Goal: Communication & Community: Answer question/provide support

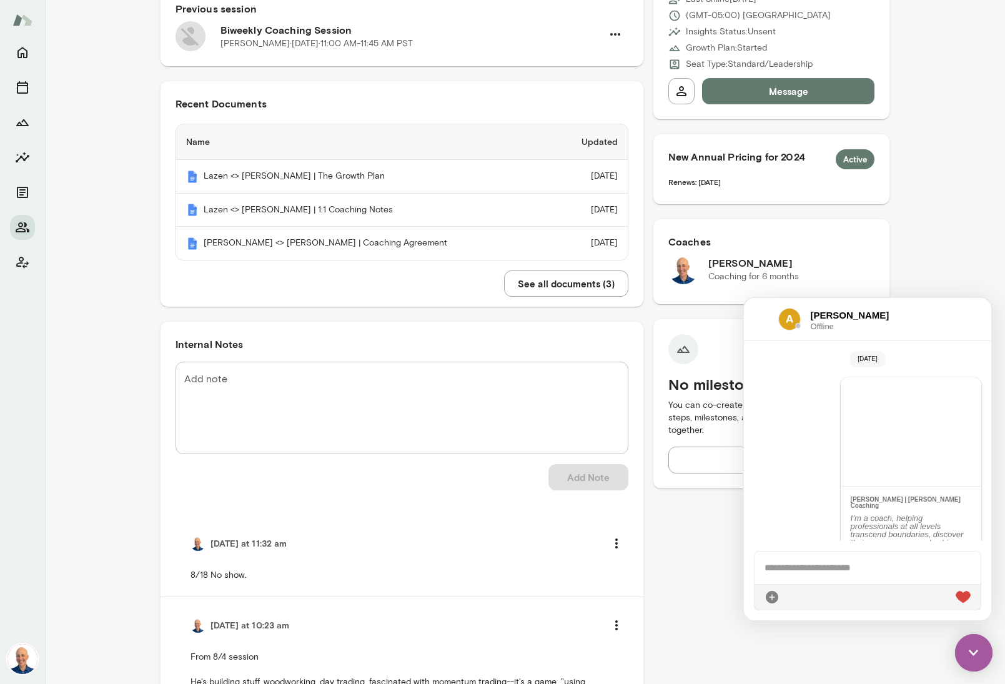
scroll to position [6461, 0]
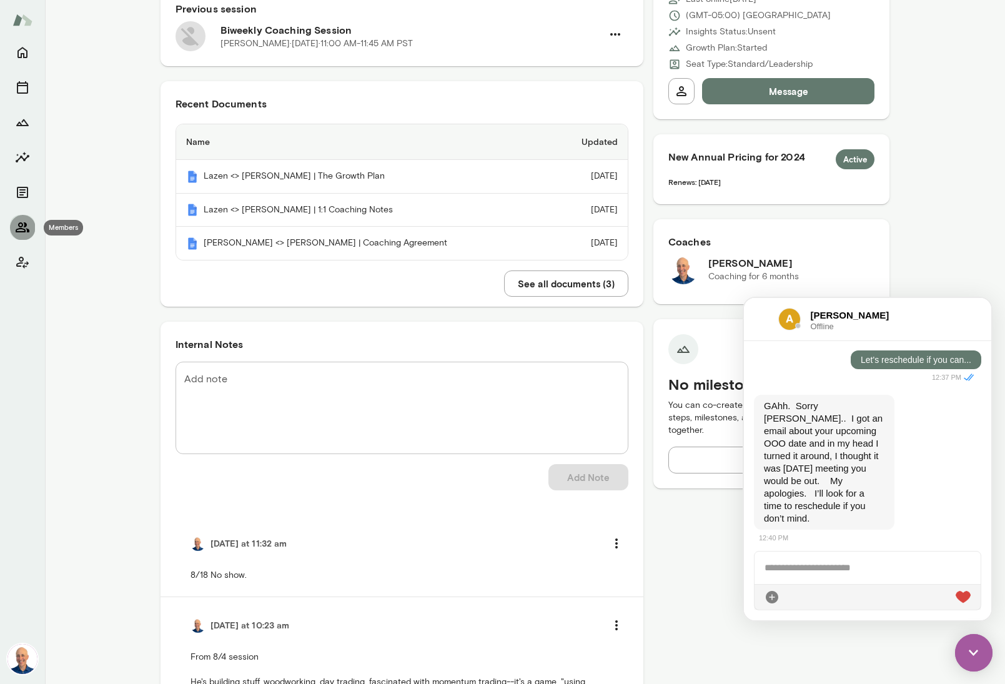
click at [24, 229] on icon "Members" at bounding box center [22, 227] width 15 height 15
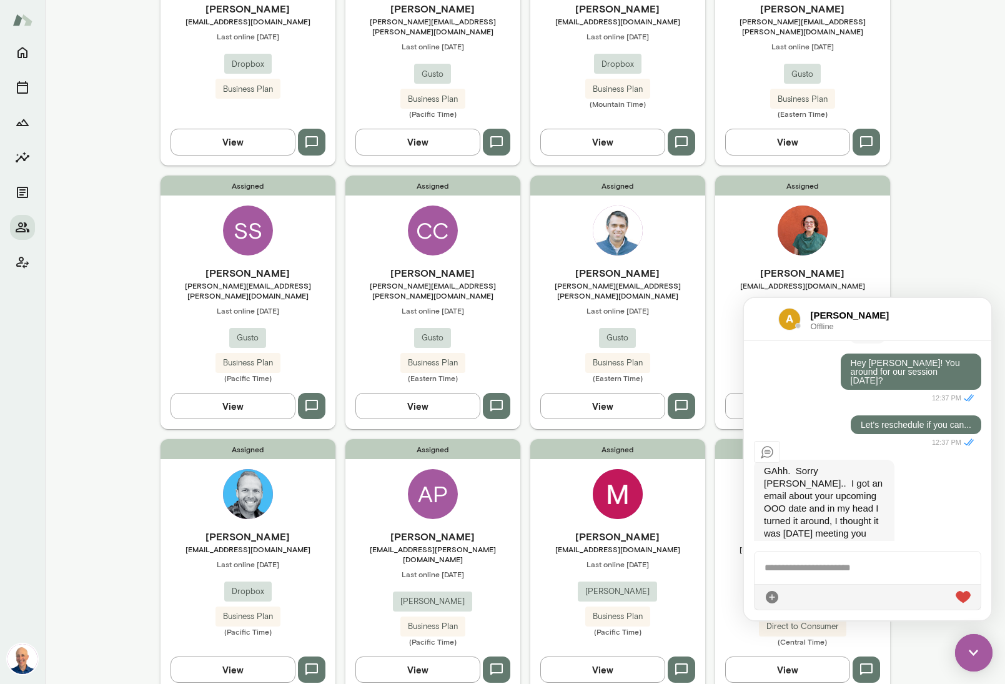
scroll to position [6461, 0]
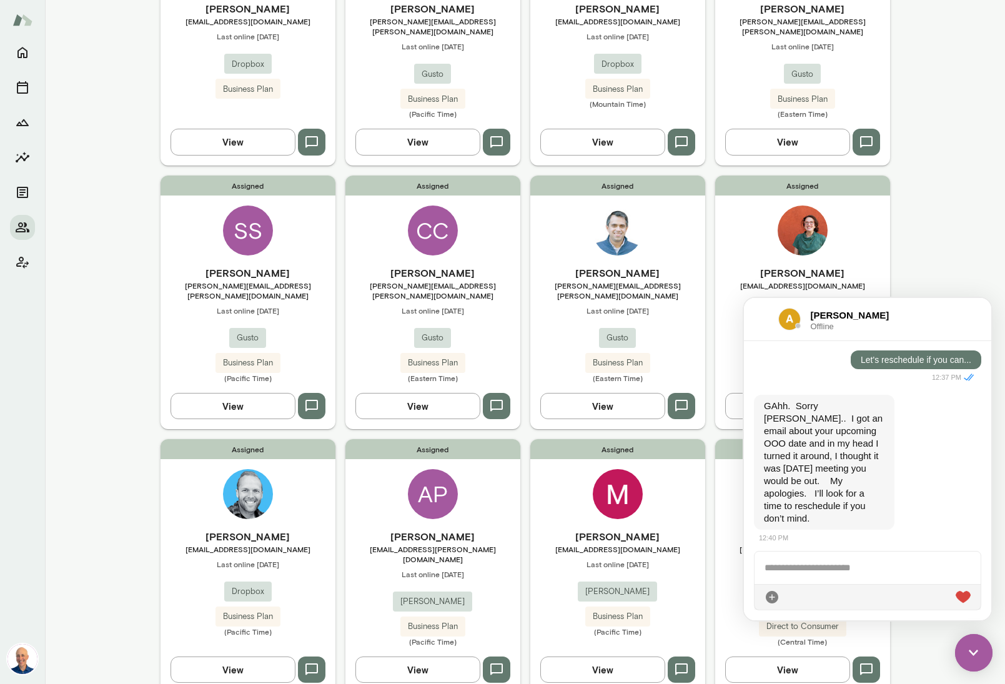
click at [865, 565] on div at bounding box center [867, 567] width 226 height 32
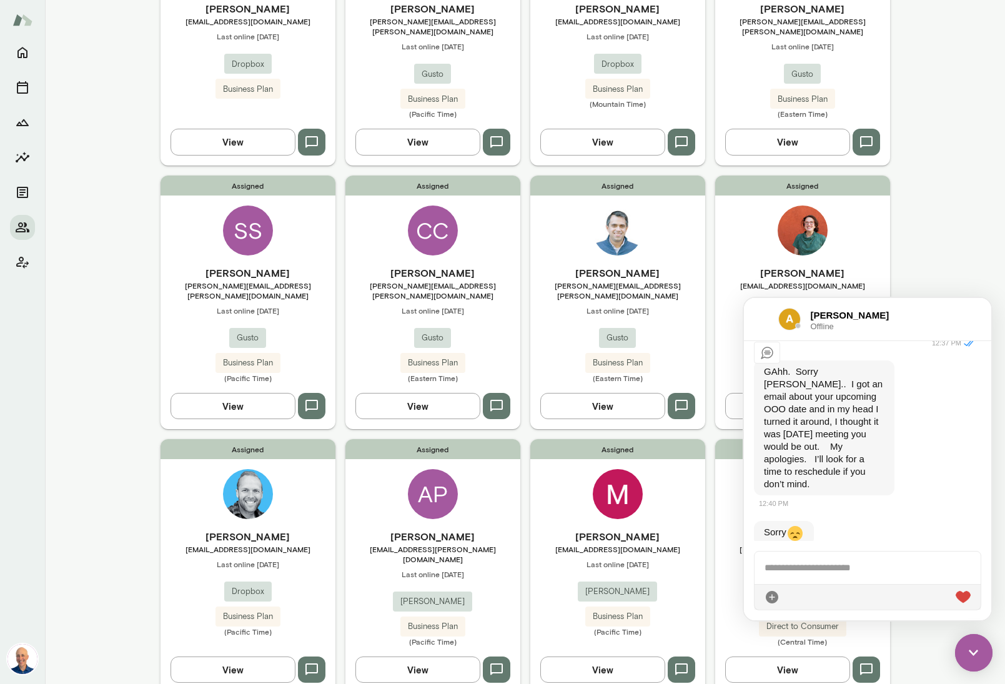
scroll to position [6514, 0]
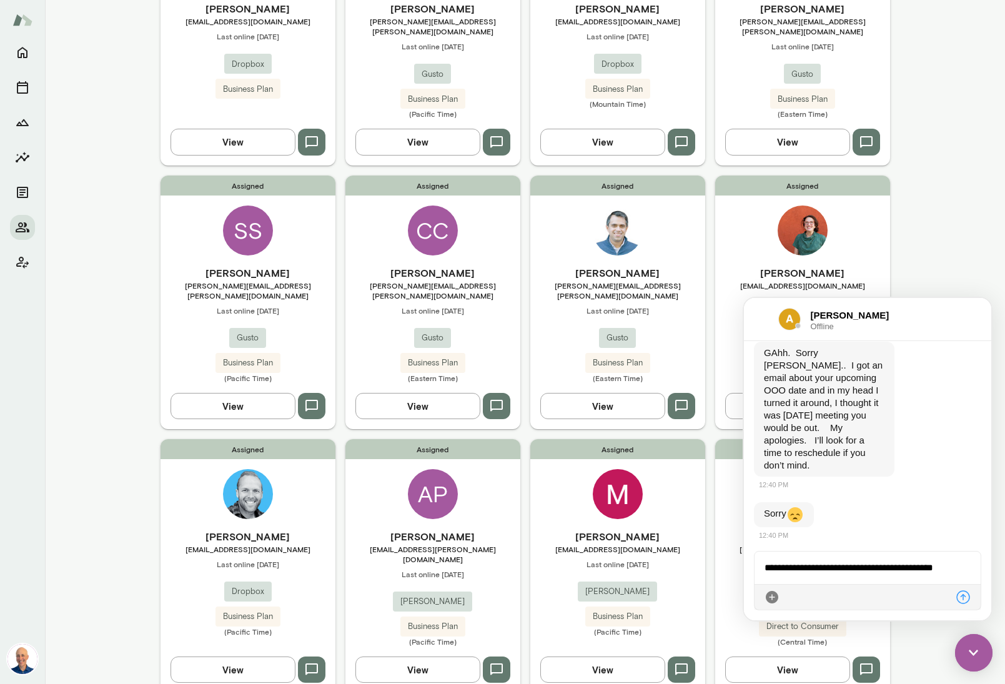
click at [772, 600] on icon at bounding box center [771, 596] width 15 height 15
click at [845, 594] on icon at bounding box center [846, 596] width 15 height 15
click at [872, 599] on icon at bounding box center [871, 596] width 15 height 15
click at [960, 575] on div "**********" at bounding box center [867, 567] width 226 height 32
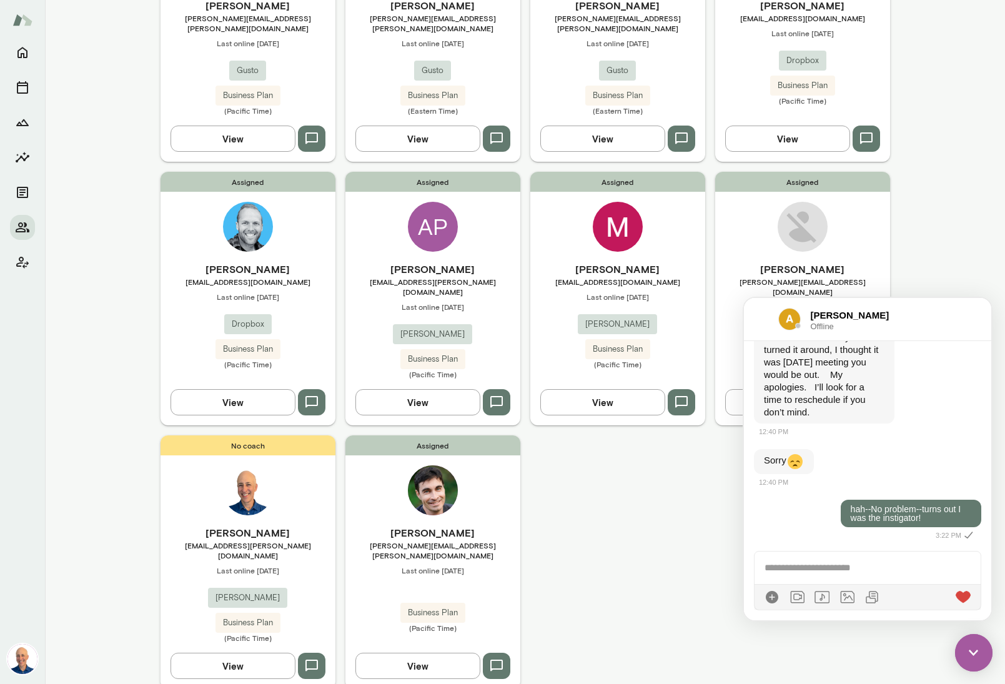
scroll to position [494, 0]
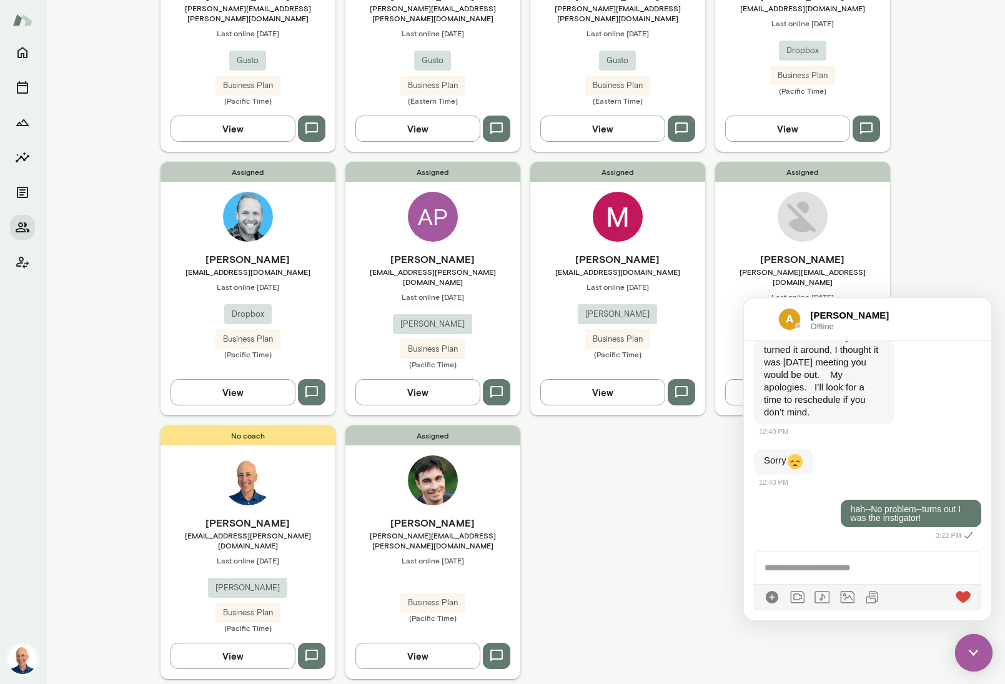
click at [512, 439] on div "Assigned [PERSON_NAME] [PERSON_NAME][EMAIL_ADDRESS][PERSON_NAME][DOMAIN_NAME] L…" at bounding box center [432, 551] width 175 height 253
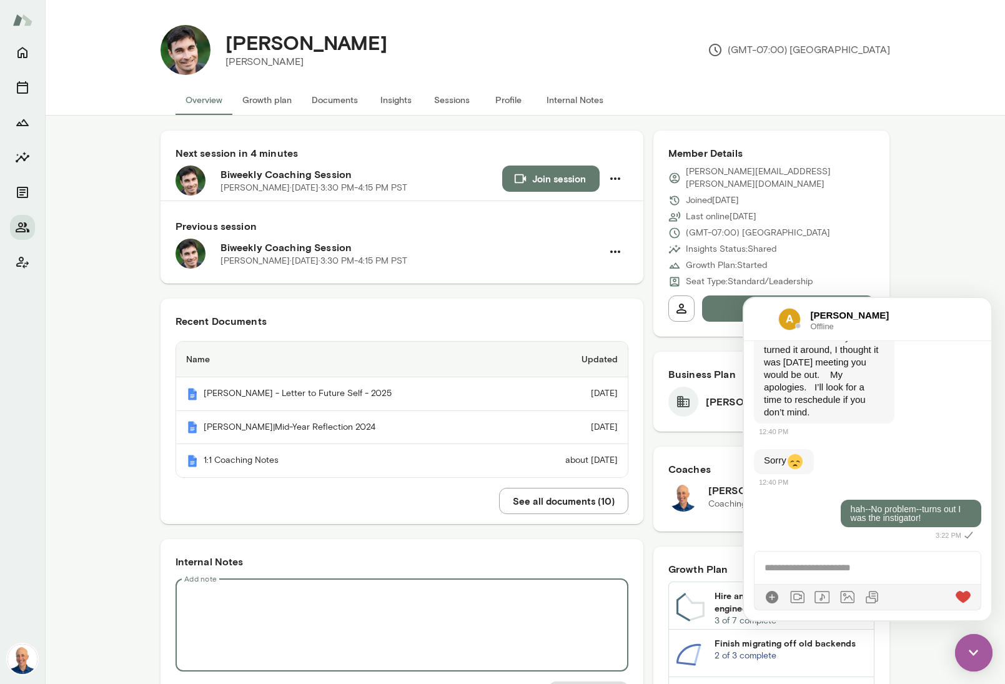
click at [401, 602] on textarea "Add note" at bounding box center [401, 625] width 435 height 72
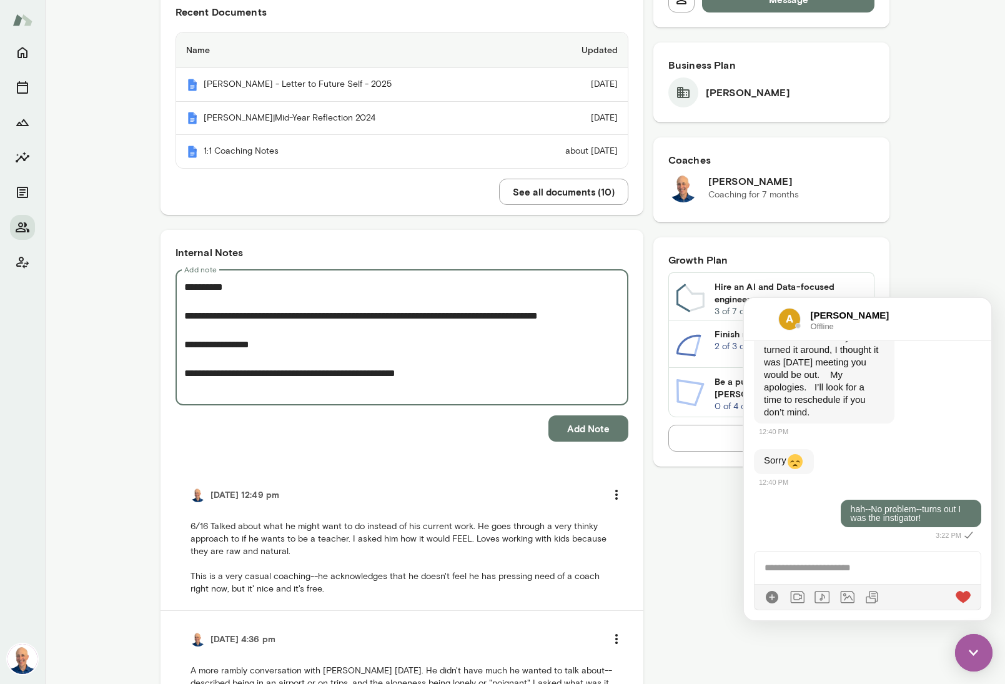
scroll to position [310, 0]
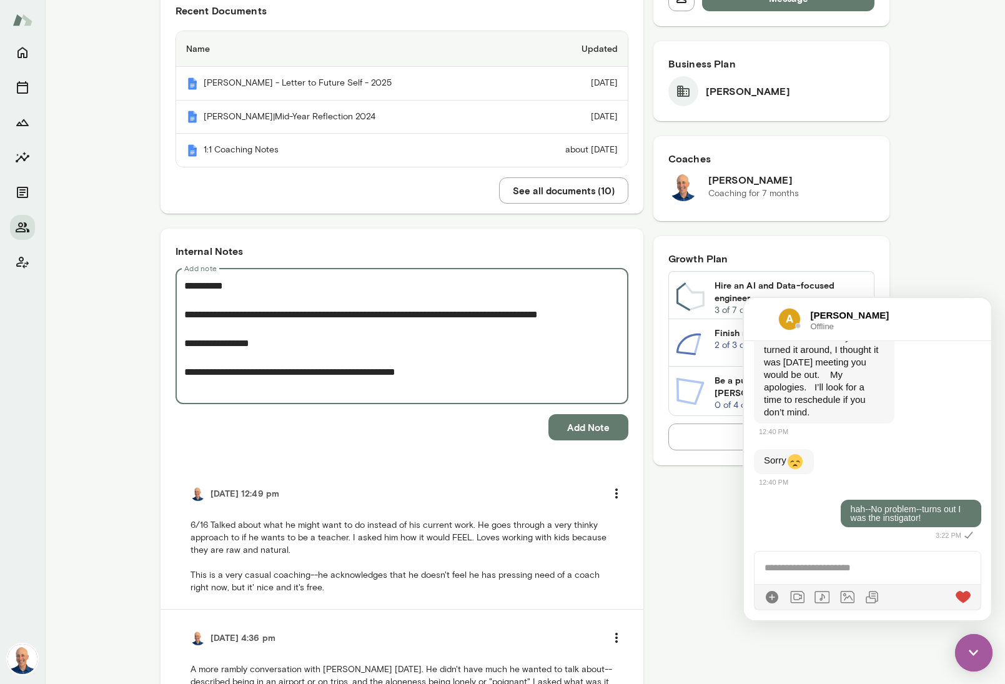
type textarea "**********"
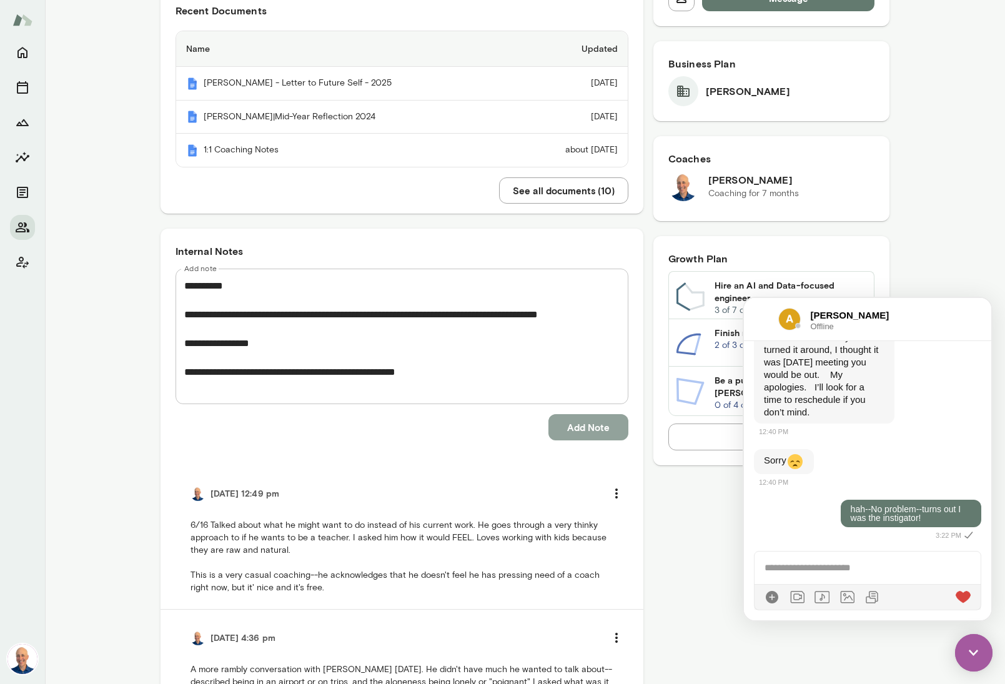
click at [573, 436] on button "Add Note" at bounding box center [588, 427] width 80 height 26
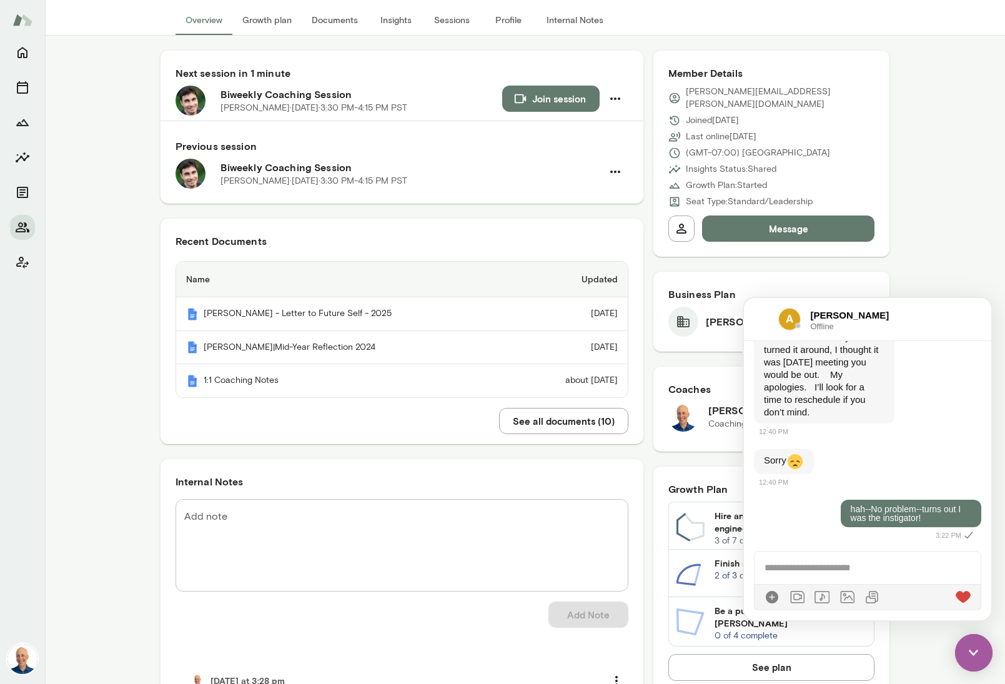
scroll to position [0, 0]
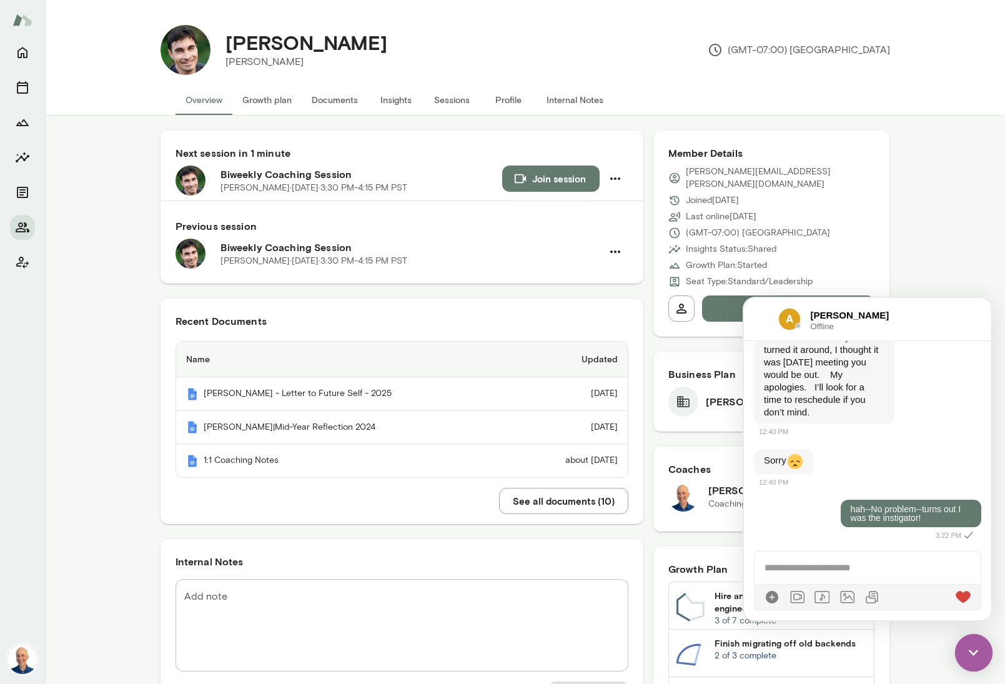
click at [750, 315] on div "[PERSON_NAME] Offline" at bounding box center [867, 319] width 247 height 43
click at [757, 313] on div at bounding box center [761, 319] width 14 height 15
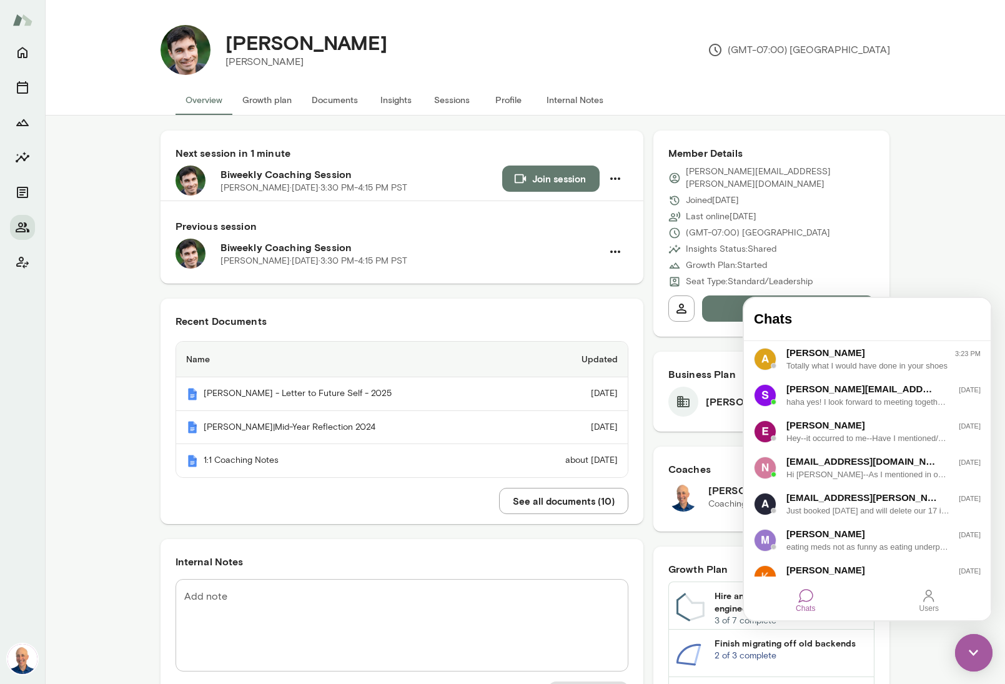
click at [928, 251] on div "Next session in 1 minute Biweekly Coaching Session [PERSON_NAME][DATE] · 3:30 P…" at bounding box center [525, 692] width 960 height 1153
click at [970, 653] on img at bounding box center [973, 652] width 37 height 37
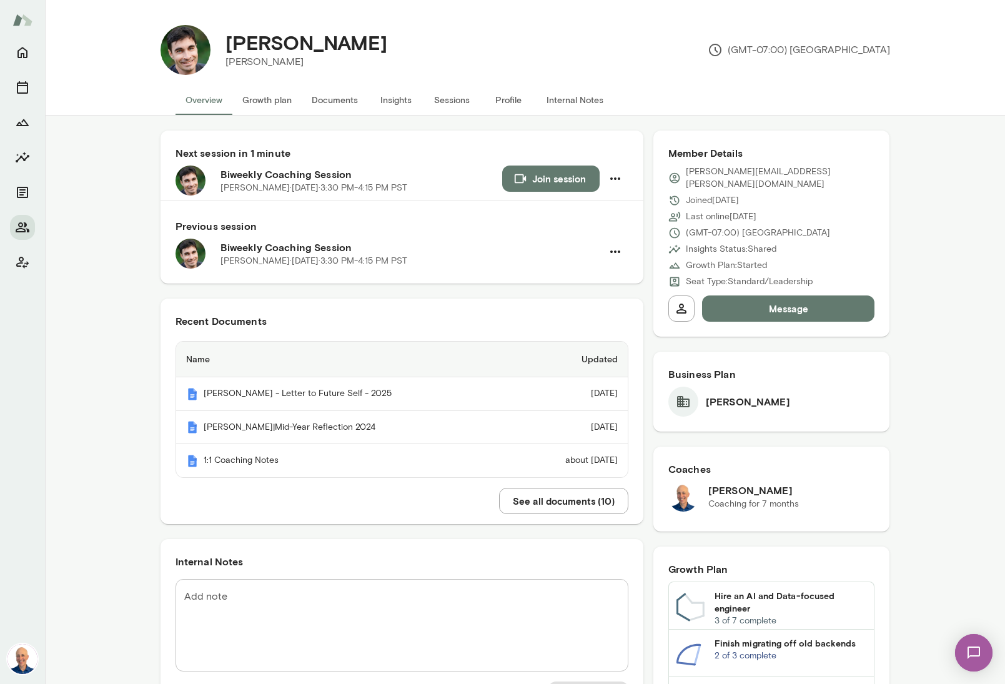
click at [556, 172] on button "Join session" at bounding box center [550, 178] width 97 height 26
